Goal: Task Accomplishment & Management: Manage account settings

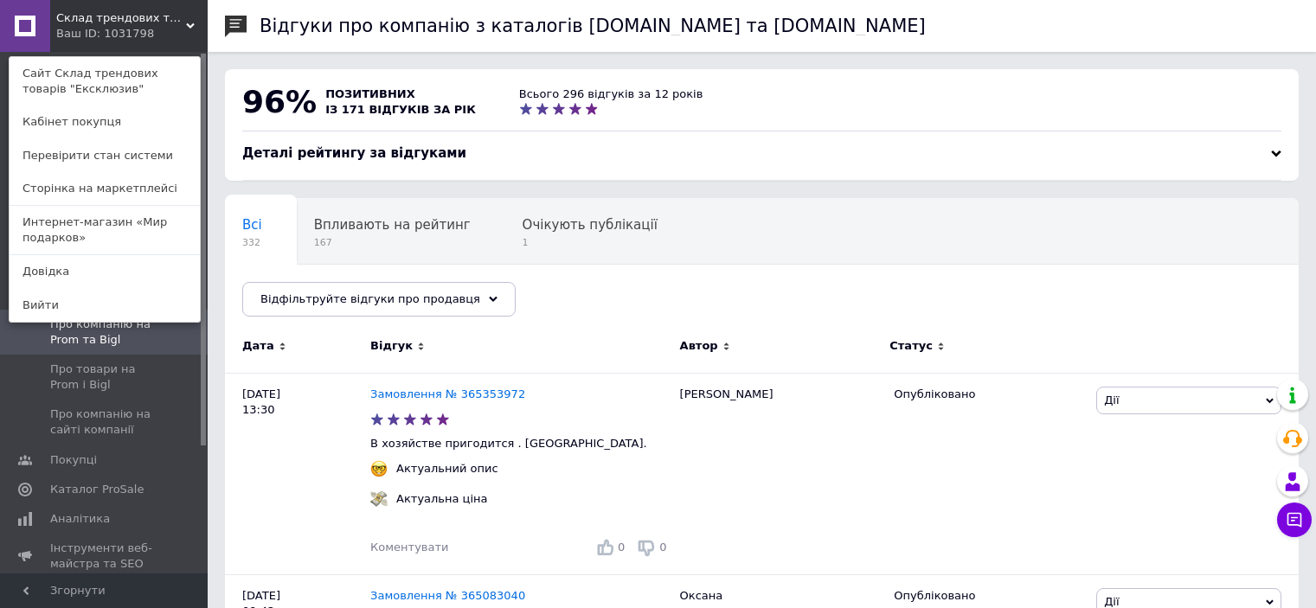
click at [142, 23] on span "Склад трендових товарів "Ексклюзив"" at bounding box center [121, 18] width 130 height 16
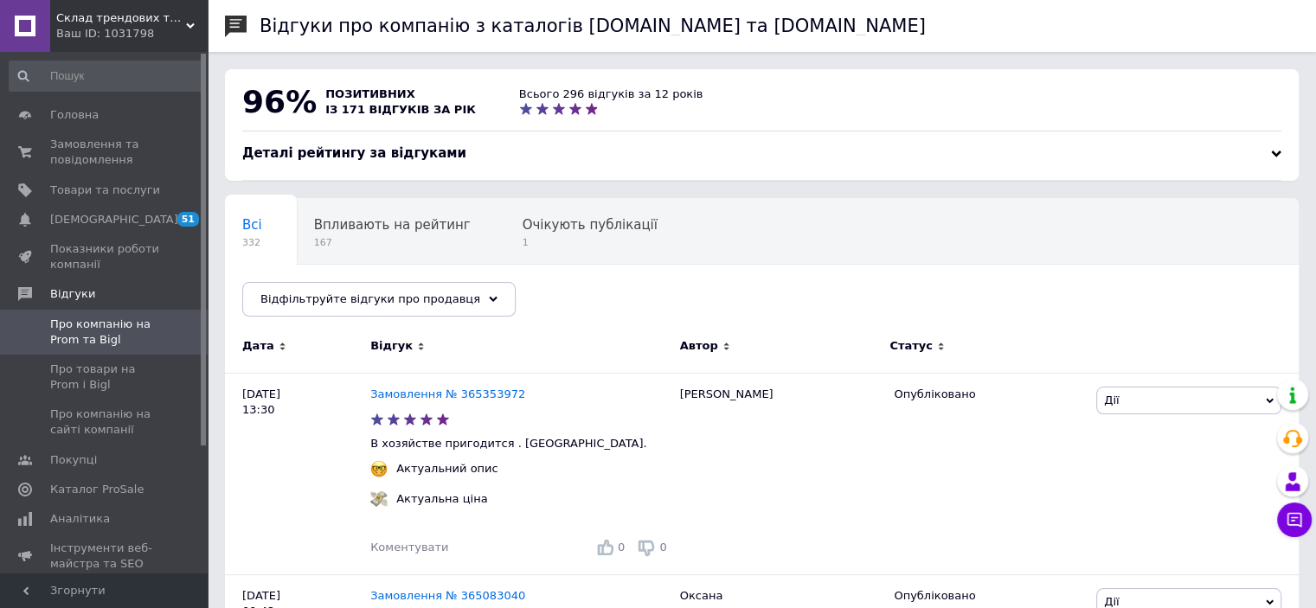
click at [99, 43] on div "Склад трендових товарів "Ексклюзив" Ваш ID: 1031798" at bounding box center [128, 26] width 157 height 52
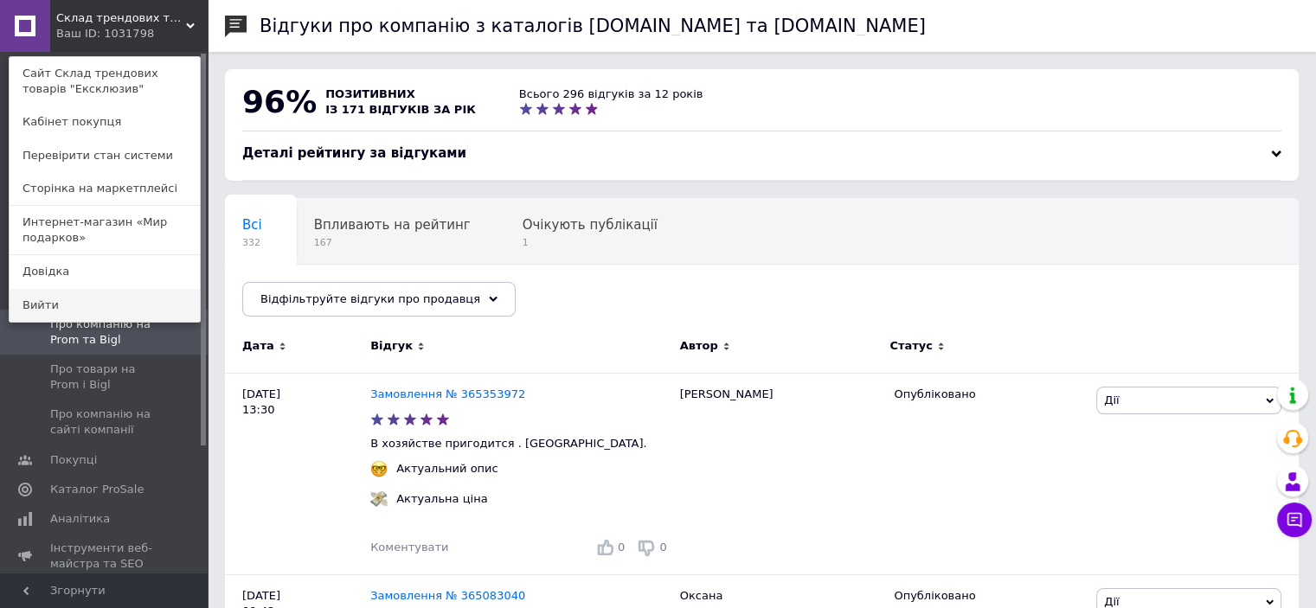
click at [57, 297] on link "Вийти" at bounding box center [105, 305] width 190 height 33
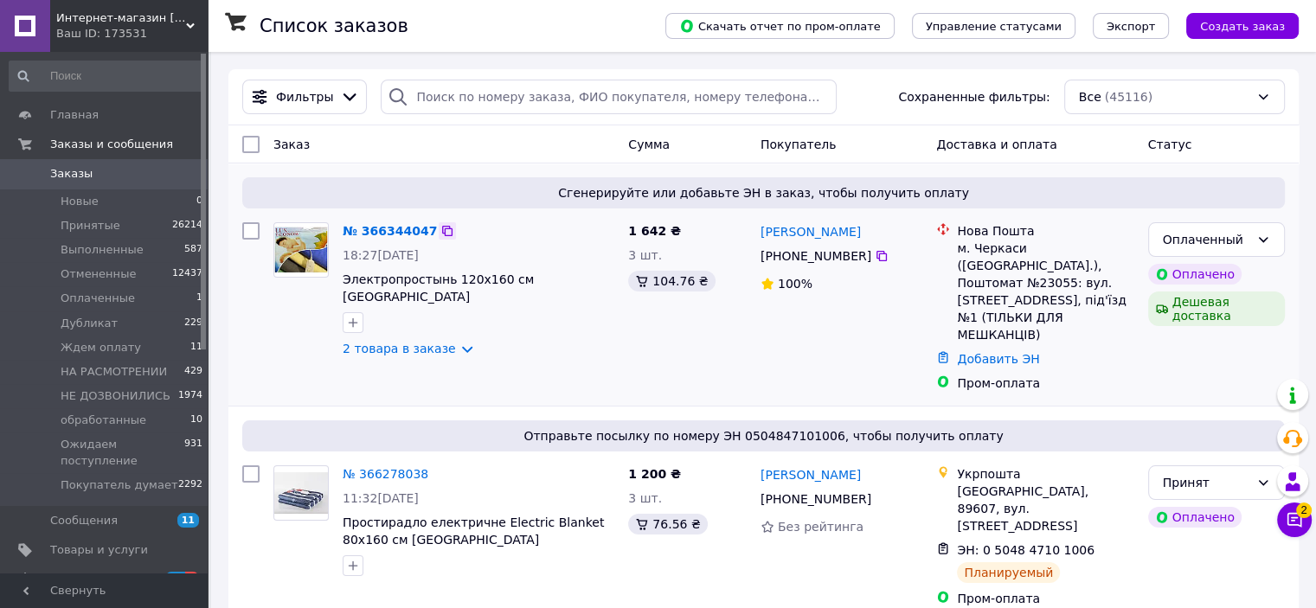
click at [442, 234] on icon at bounding box center [447, 231] width 10 height 10
click at [384, 323] on div "№ 366344047 18:27[DATE] Электропростынь 120х160 см Турция 2 товара в заказе" at bounding box center [478, 289] width 285 height 149
click at [381, 342] on link "2 товара в заказе" at bounding box center [399, 349] width 113 height 14
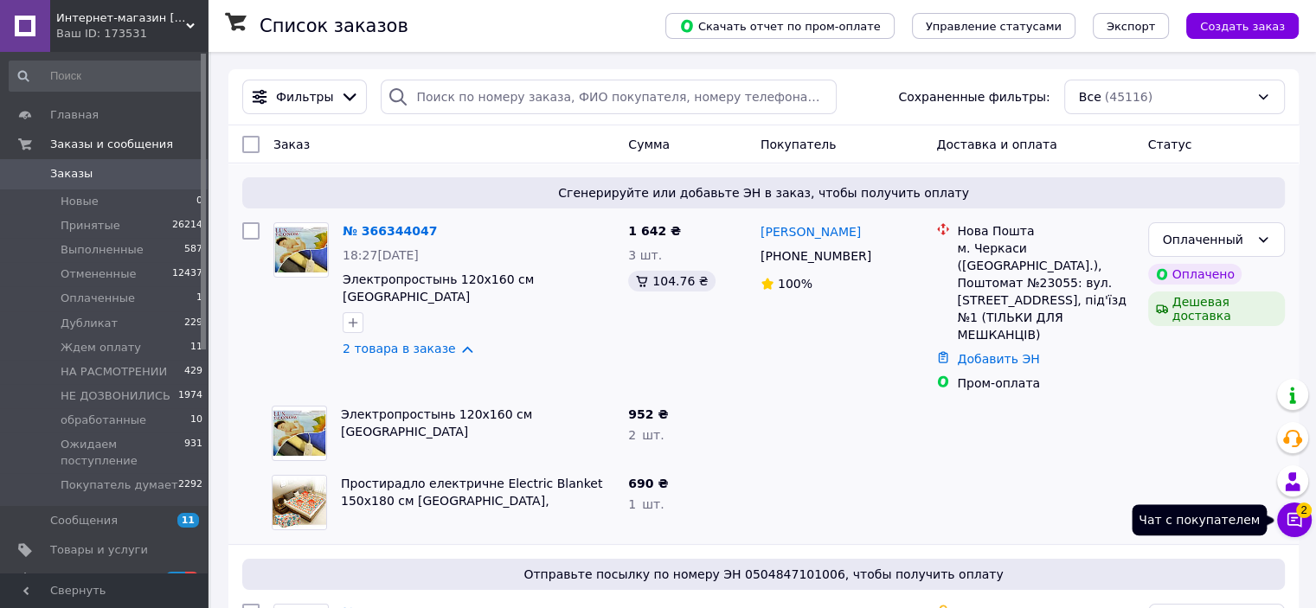
click at [1286, 519] on icon at bounding box center [1293, 519] width 17 height 17
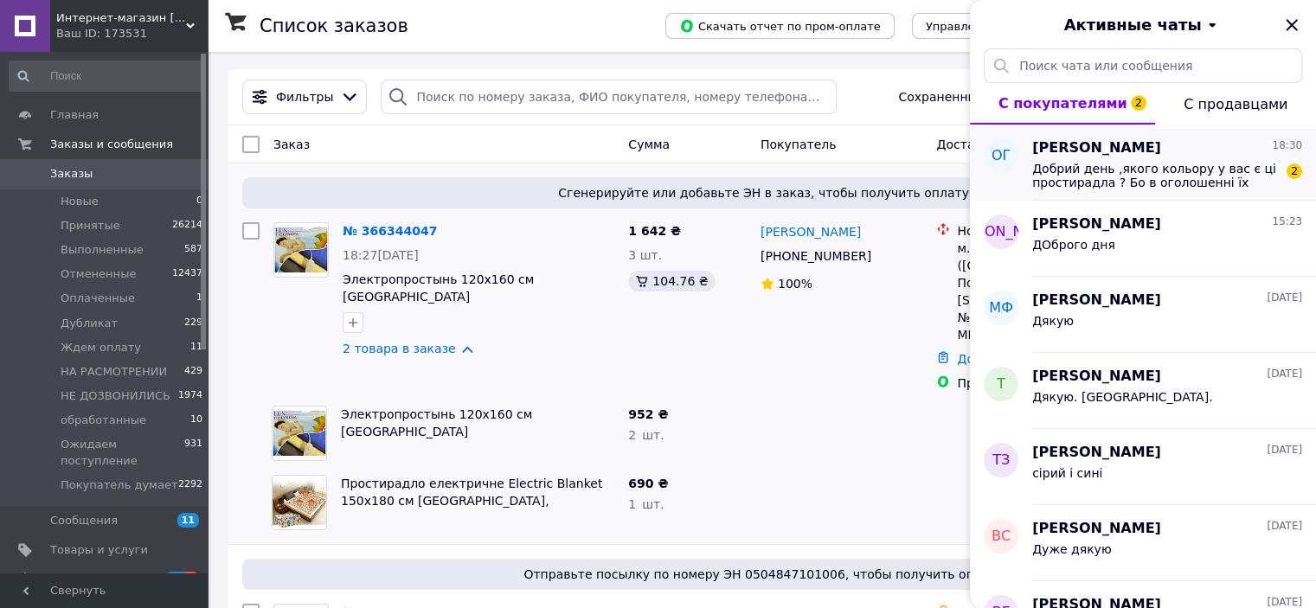
click at [1079, 179] on span "Добрий день ,якого кольору у вас є ці простирадла ? Бо в оголошенні їх багато." at bounding box center [1155, 176] width 246 height 28
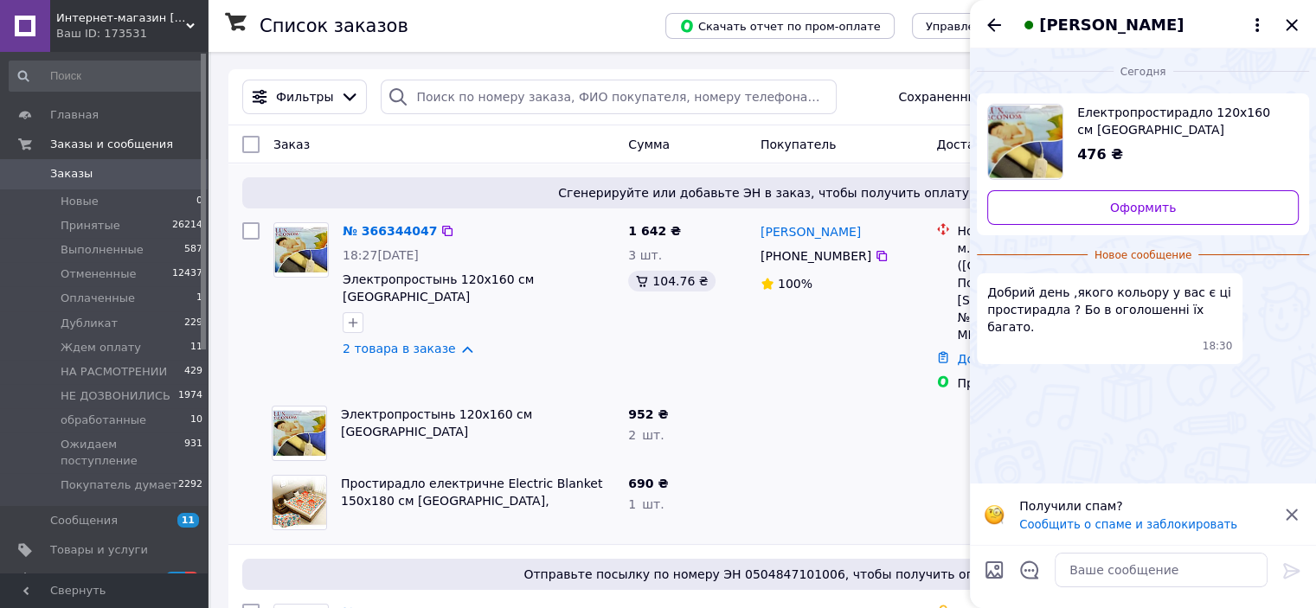
click at [425, 241] on div "№ 366344047" at bounding box center [478, 231] width 275 height 21
click at [440, 227] on icon at bounding box center [447, 231] width 14 height 14
click at [1286, 20] on icon "Закрыть" at bounding box center [1291, 25] width 21 height 21
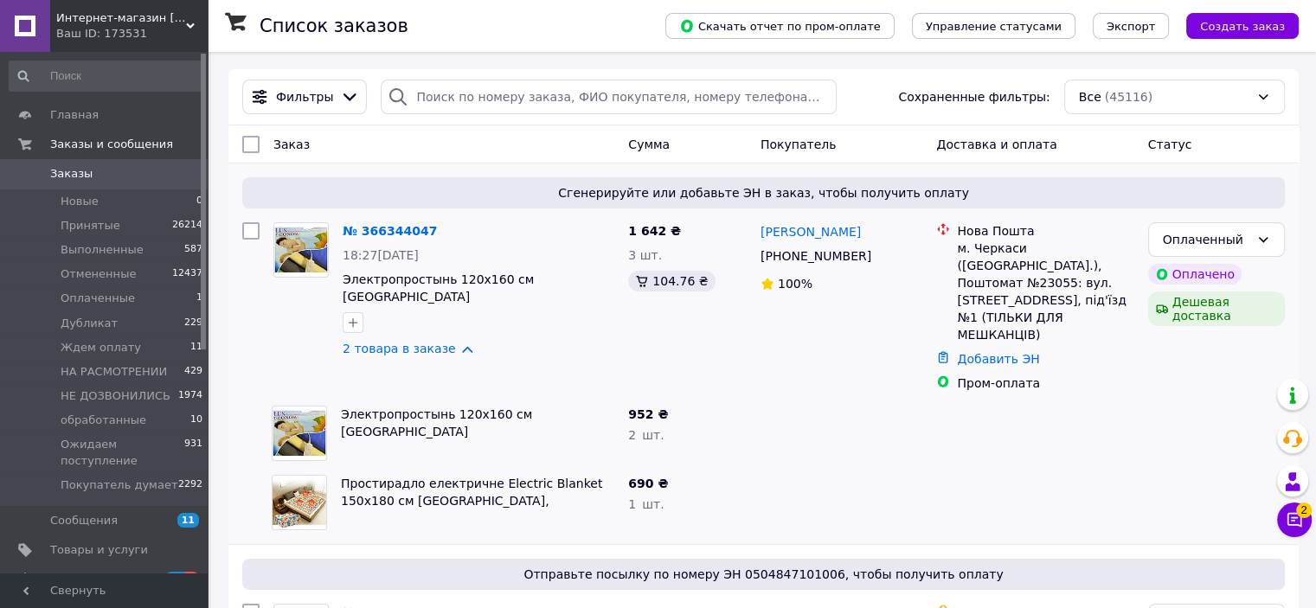
click at [1306, 522] on button "Чат с покупателем 2" at bounding box center [1294, 520] width 35 height 35
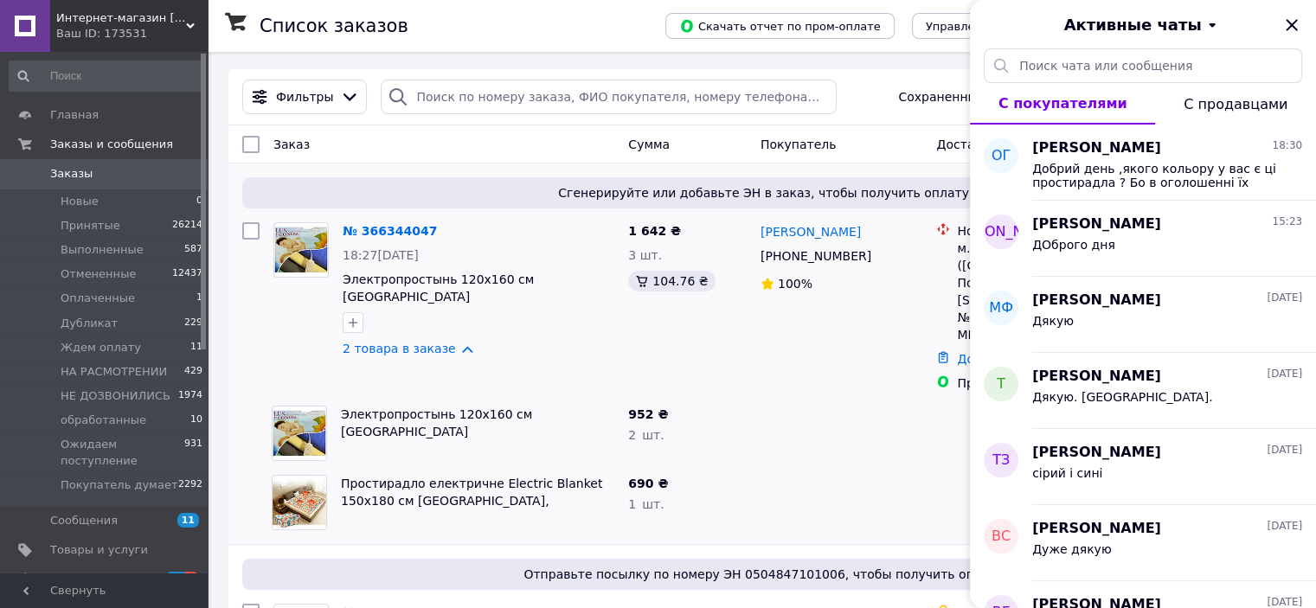
drag, startPoint x: 1297, startPoint y: 27, endPoint x: 1248, endPoint y: 34, distance: 48.9
click at [1292, 29] on icon "Закрыть" at bounding box center [1291, 25] width 21 height 21
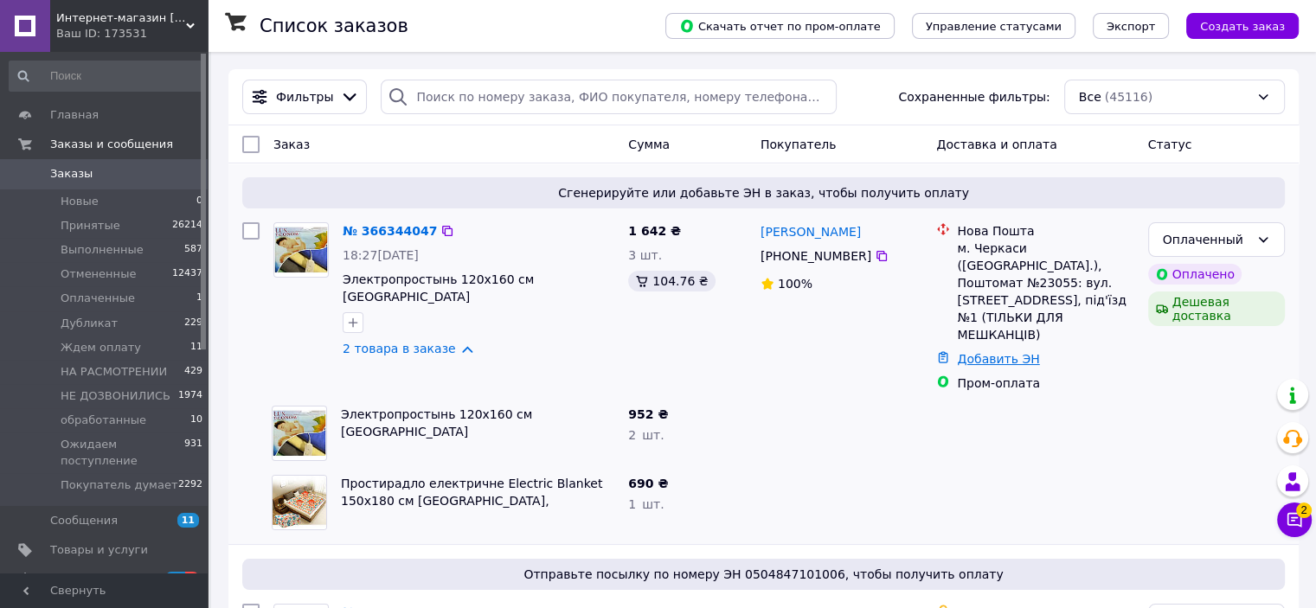
click at [997, 352] on link "Добавить ЭН" at bounding box center [998, 359] width 82 height 14
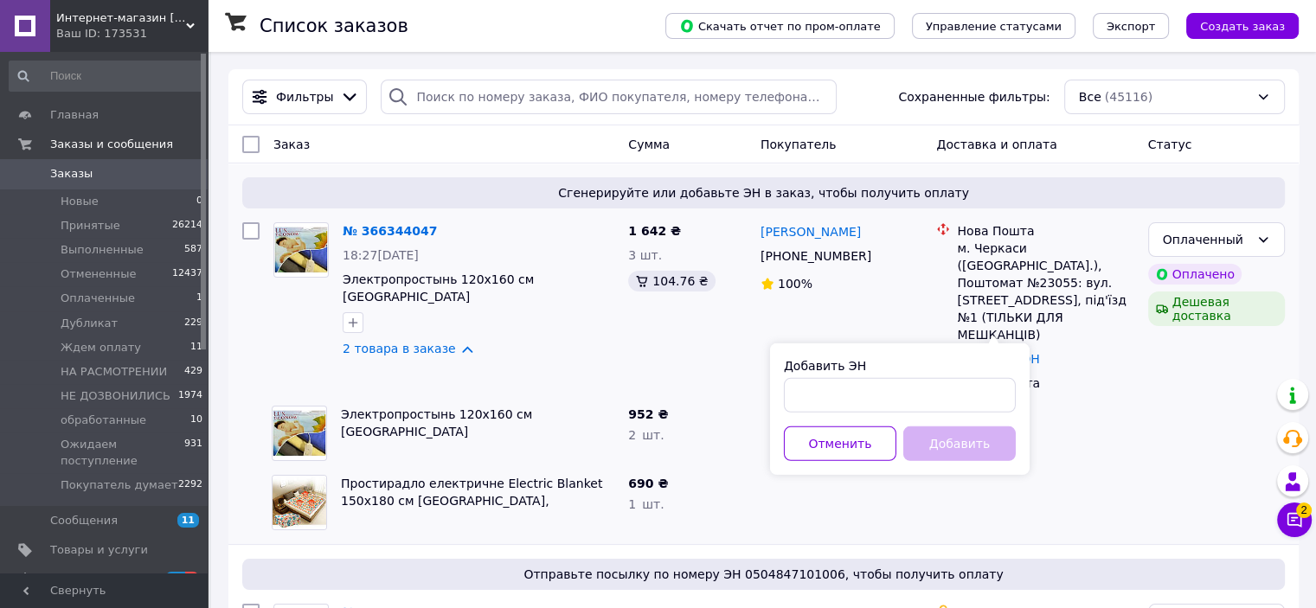
click at [830, 418] on div "Добавить ЭН Отменить Добавить" at bounding box center [899, 408] width 259 height 131
click at [828, 387] on input "Добавить ЭН" at bounding box center [900, 395] width 232 height 35
paste input "20451269243243"
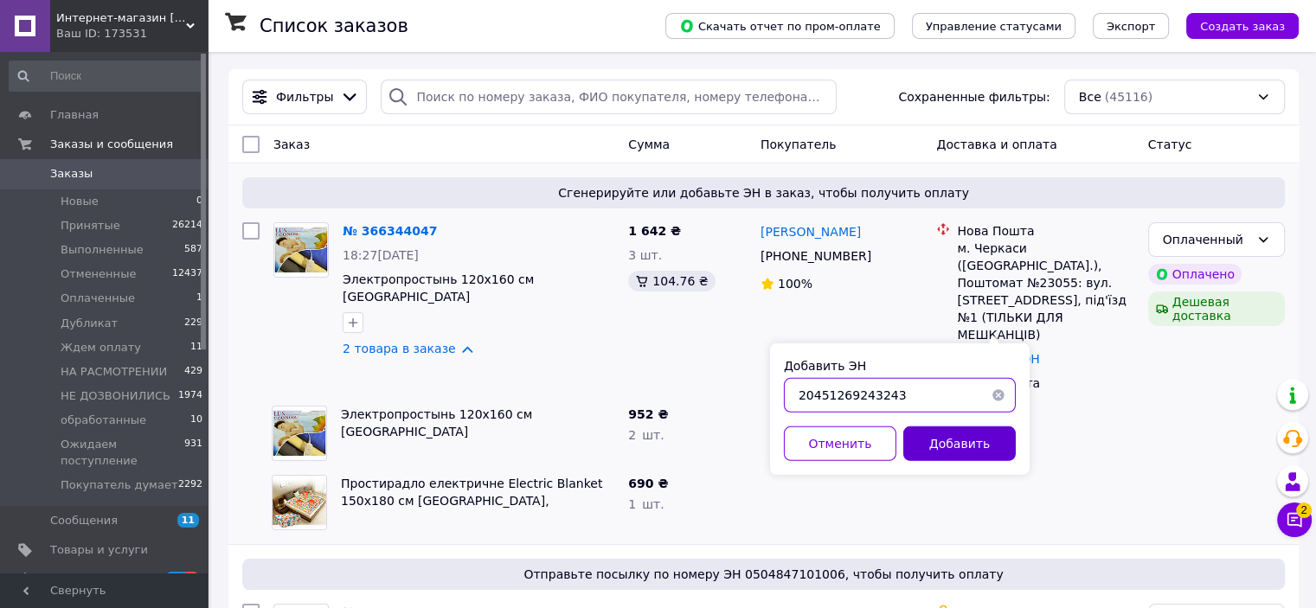
type input "20451269243243"
drag, startPoint x: 963, startPoint y: 439, endPoint x: 1041, endPoint y: 445, distance: 79.0
click at [964, 439] on button "Добавить" at bounding box center [959, 443] width 112 height 35
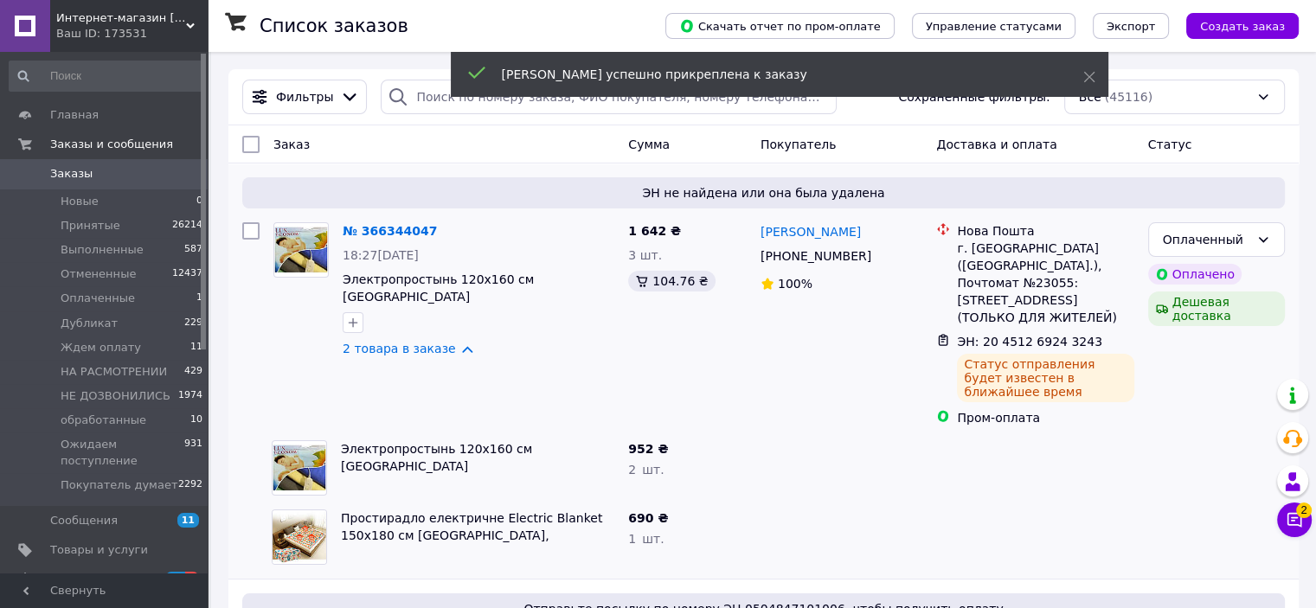
click at [112, 21] on span "Интернет-магазин [GEOGRAPHIC_DATA]. Доставка по [GEOGRAPHIC_DATA]!" at bounding box center [121, 18] width 130 height 16
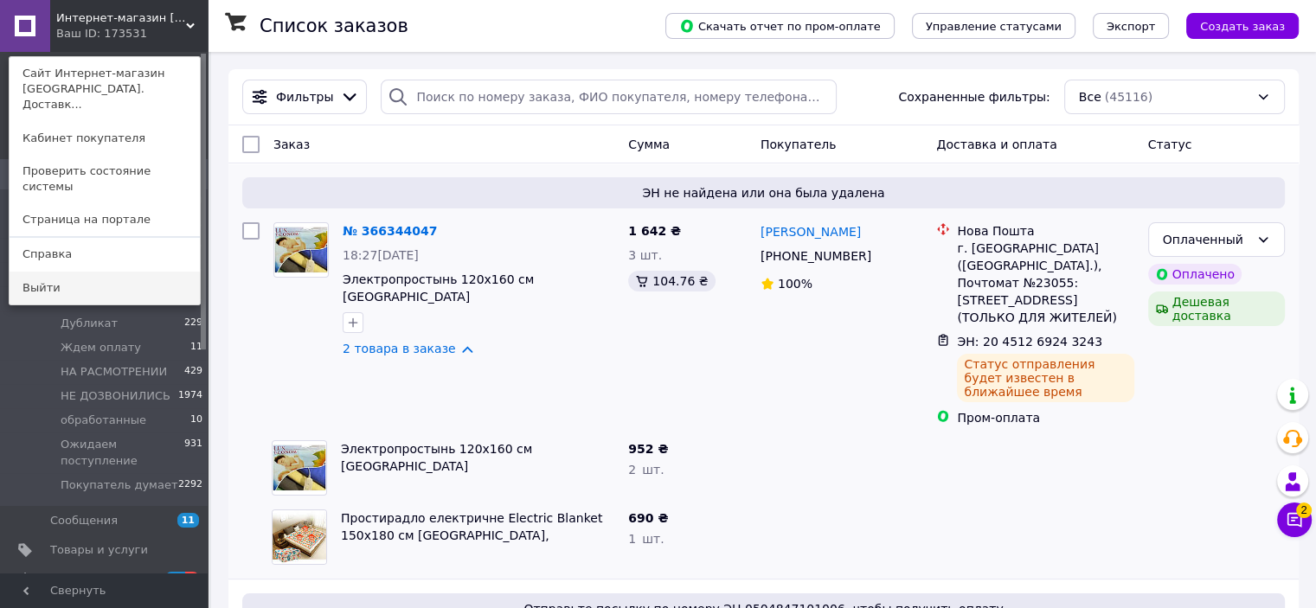
click at [67, 272] on link "Выйти" at bounding box center [105, 288] width 190 height 33
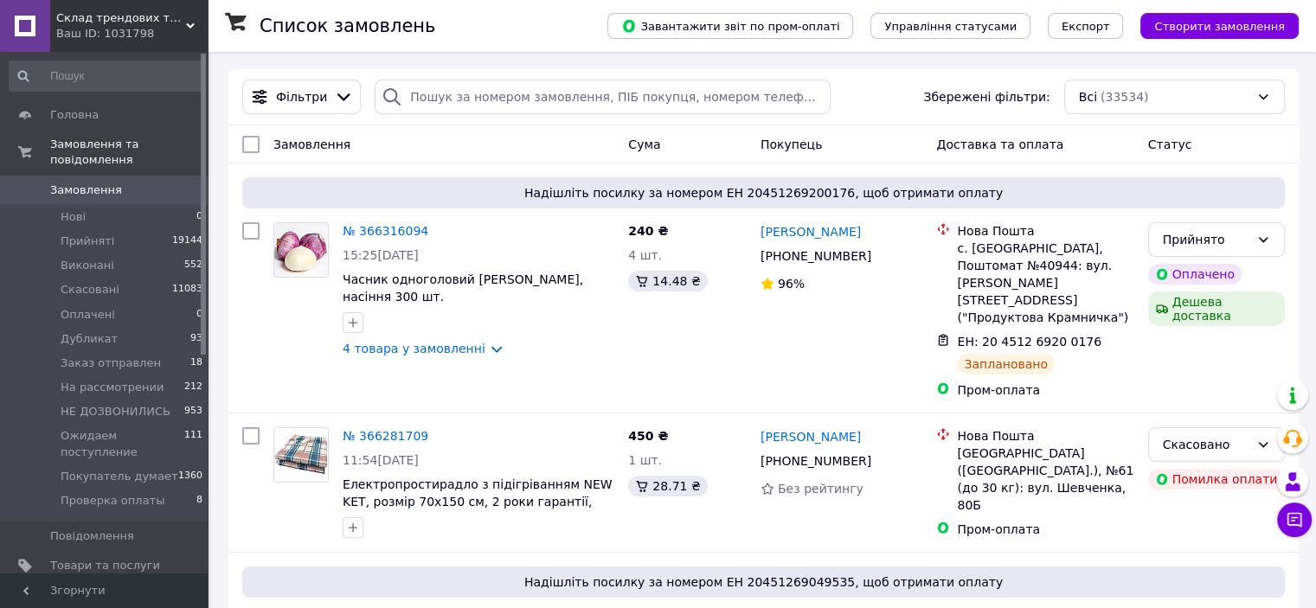
click at [144, 38] on div "Ваш ID: 1031798" at bounding box center [131, 34] width 151 height 16
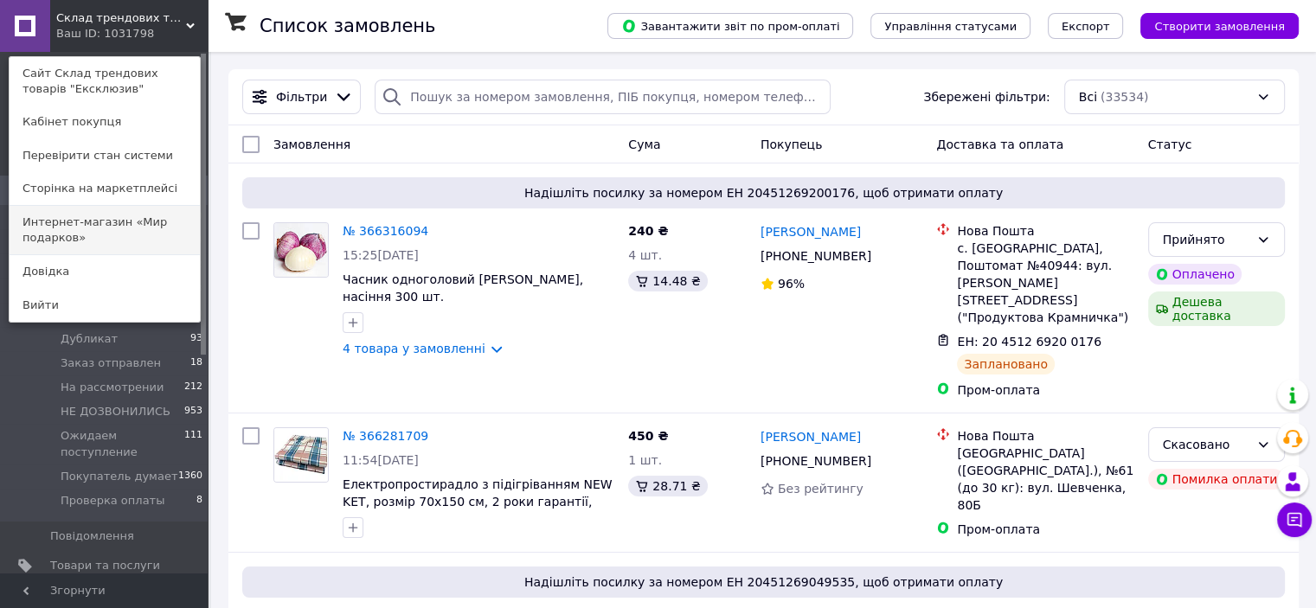
click at [115, 224] on link "Интернет-магазин «Мир подарков»" at bounding box center [105, 230] width 190 height 48
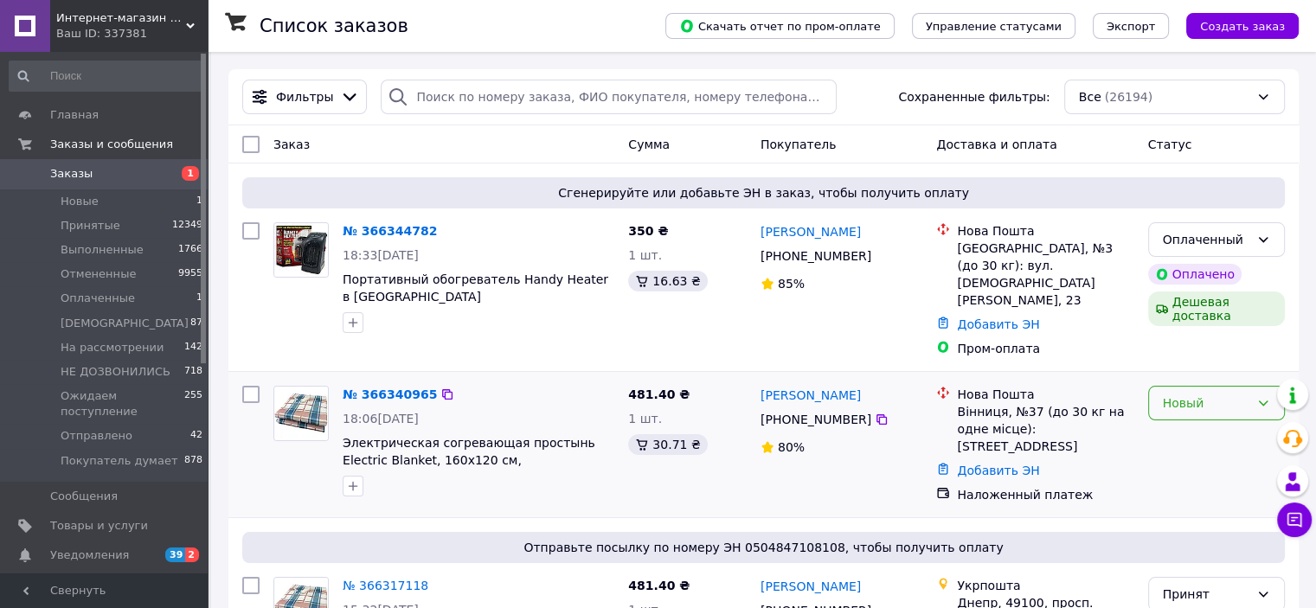
click at [1200, 394] on div "Новый" at bounding box center [1205, 403] width 86 height 19
click at [1176, 420] on li "Принят" at bounding box center [1215, 422] width 135 height 31
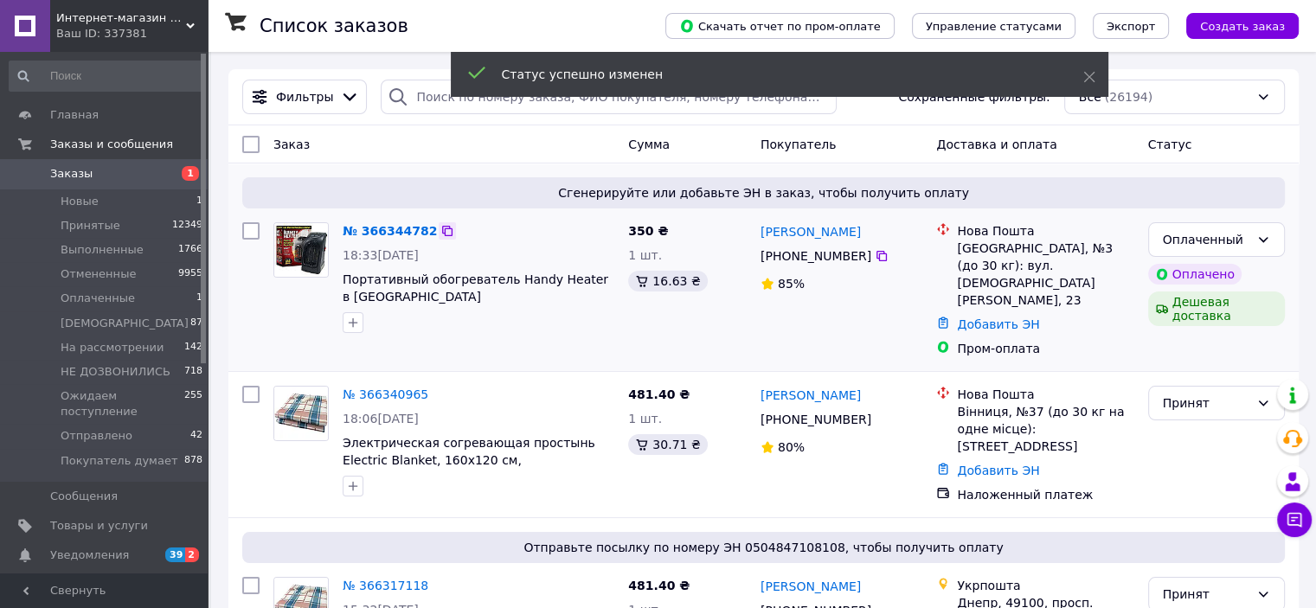
click at [440, 227] on icon at bounding box center [447, 231] width 14 height 14
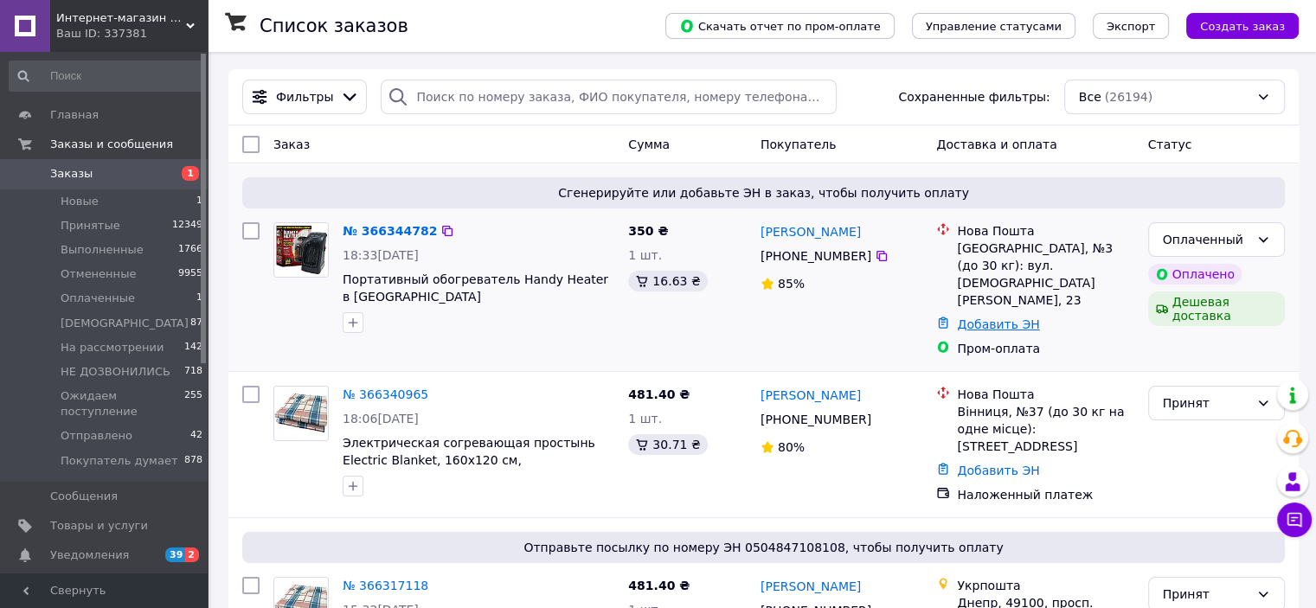
click at [973, 317] on link "Добавить ЭН" at bounding box center [998, 324] width 82 height 14
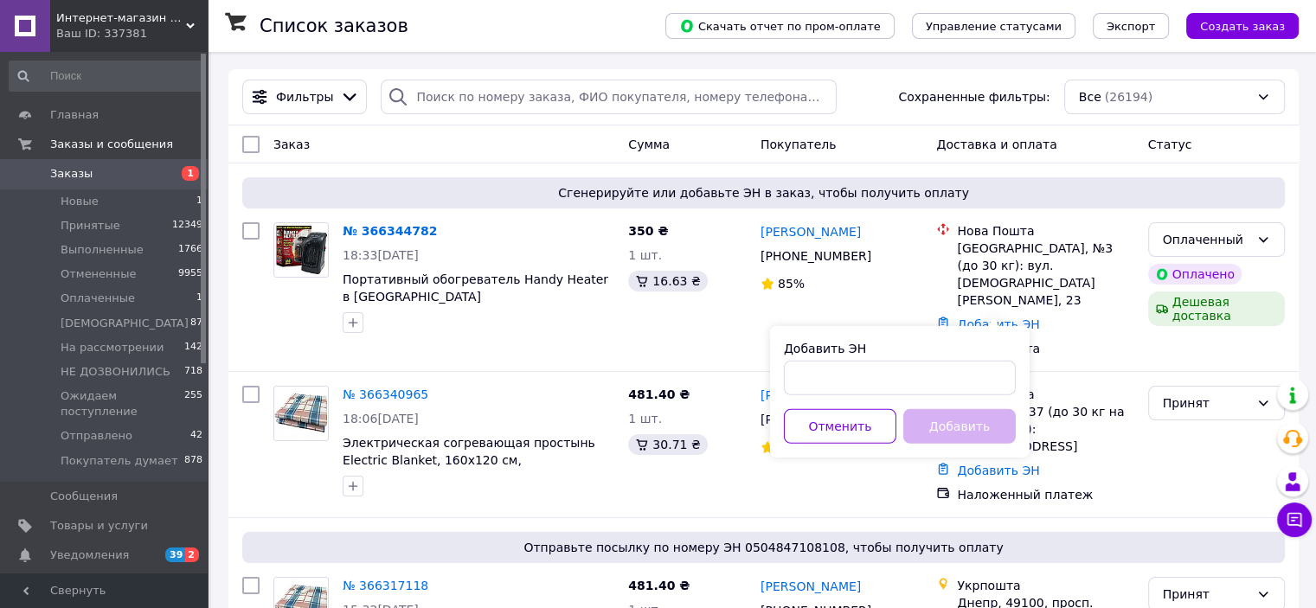
drag, startPoint x: 919, startPoint y: 357, endPoint x: 915, endPoint y: 368, distance: 10.9
click at [917, 363] on div "Добавить ЭН" at bounding box center [900, 367] width 232 height 55
click at [913, 373] on input "Добавить ЭН" at bounding box center [900, 378] width 232 height 35
paste input "20451269243763"
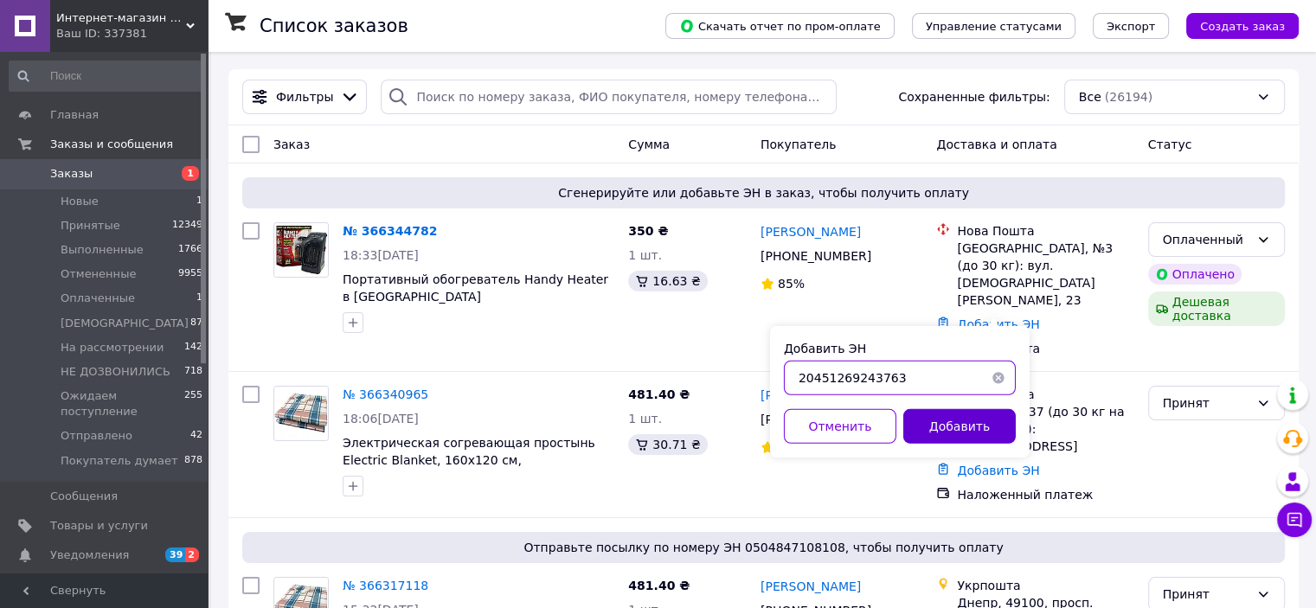
type input "20451269243763"
click at [941, 442] on button "Добавить" at bounding box center [959, 426] width 112 height 35
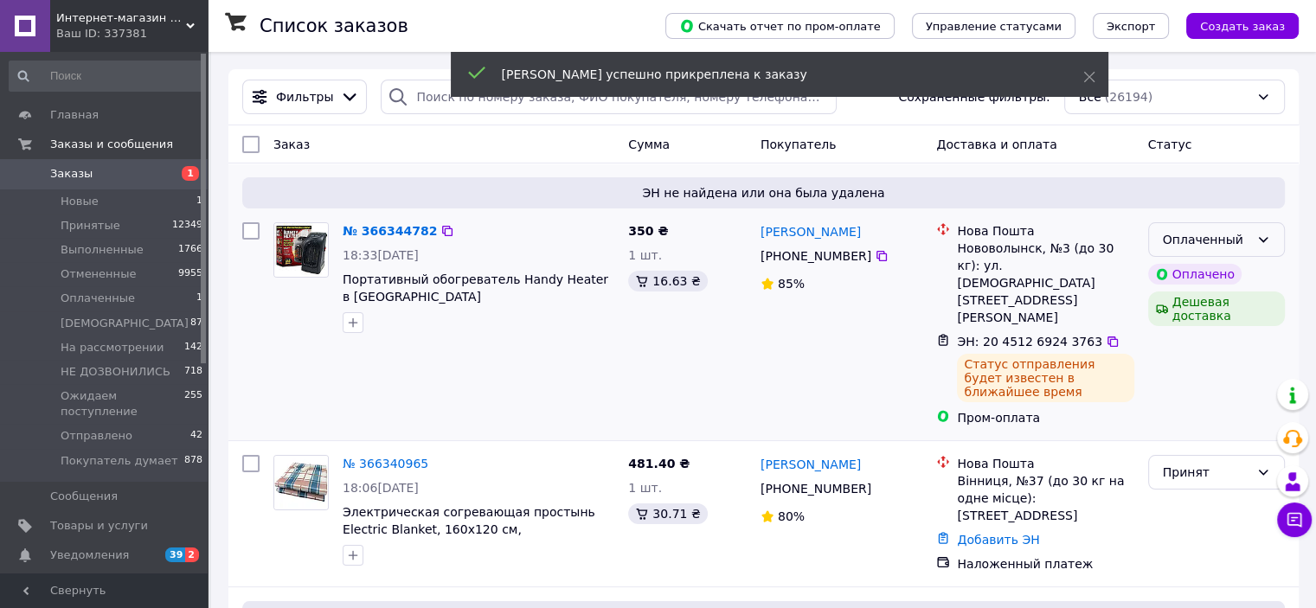
click at [1246, 235] on div "Оплаченный" at bounding box center [1205, 239] width 86 height 19
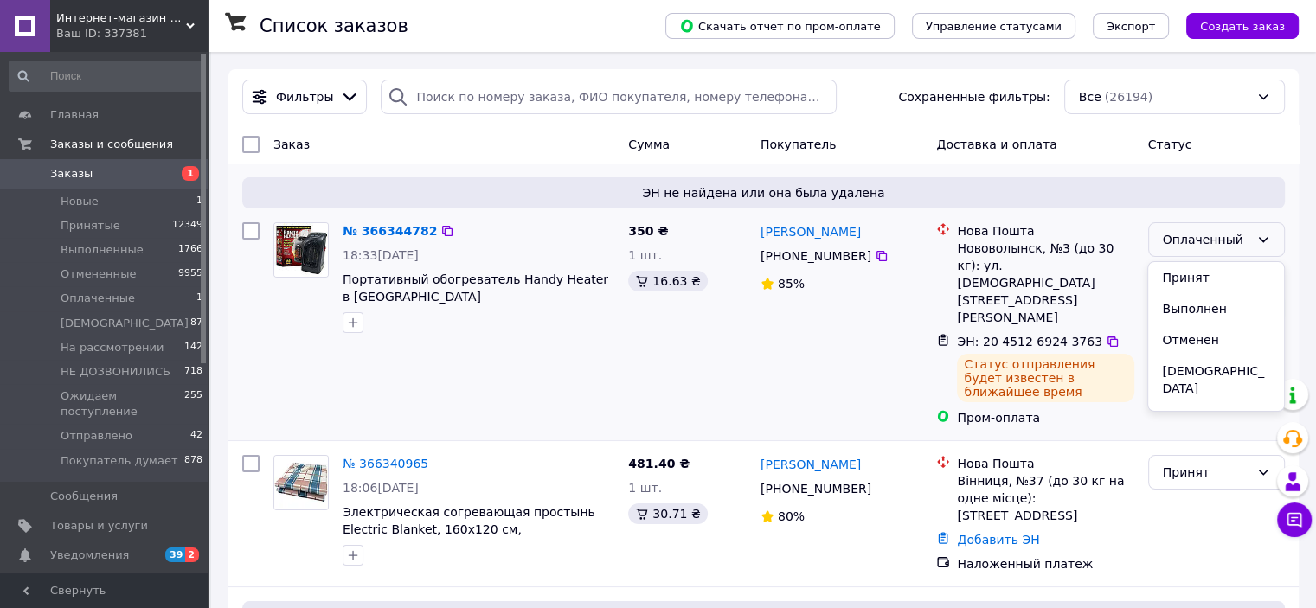
drag, startPoint x: 1194, startPoint y: 274, endPoint x: 1142, endPoint y: 284, distance: 53.6
click at [1193, 274] on li "Принят" at bounding box center [1215, 277] width 135 height 31
